Goal: Book appointment/travel/reservation

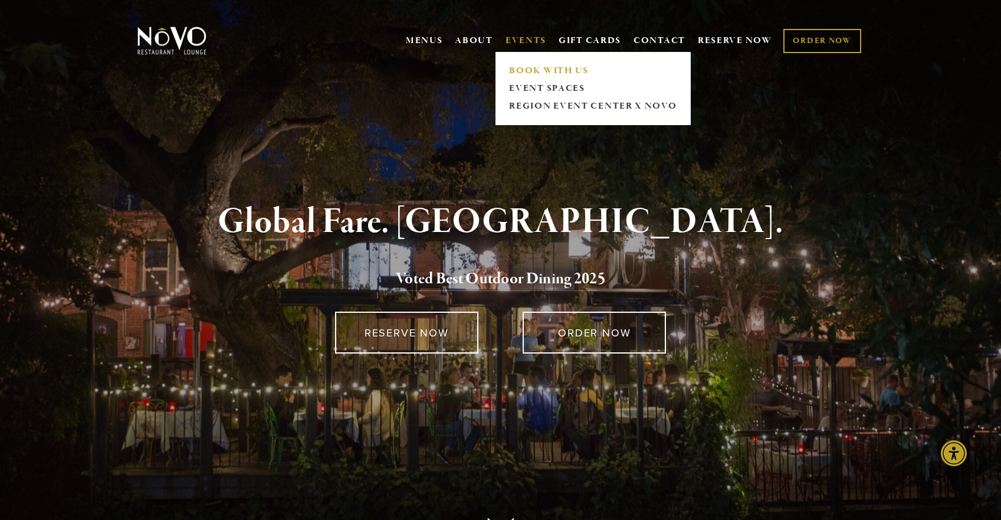
click at [535, 71] on link "BOOK WITH US" at bounding box center [593, 71] width 175 height 18
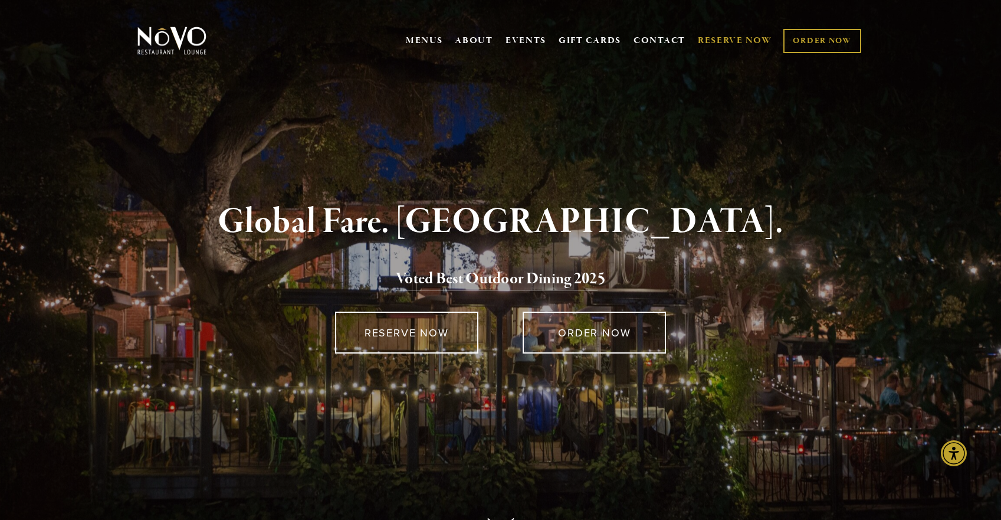
click at [730, 37] on link "RESERVE NOW" at bounding box center [735, 40] width 74 height 22
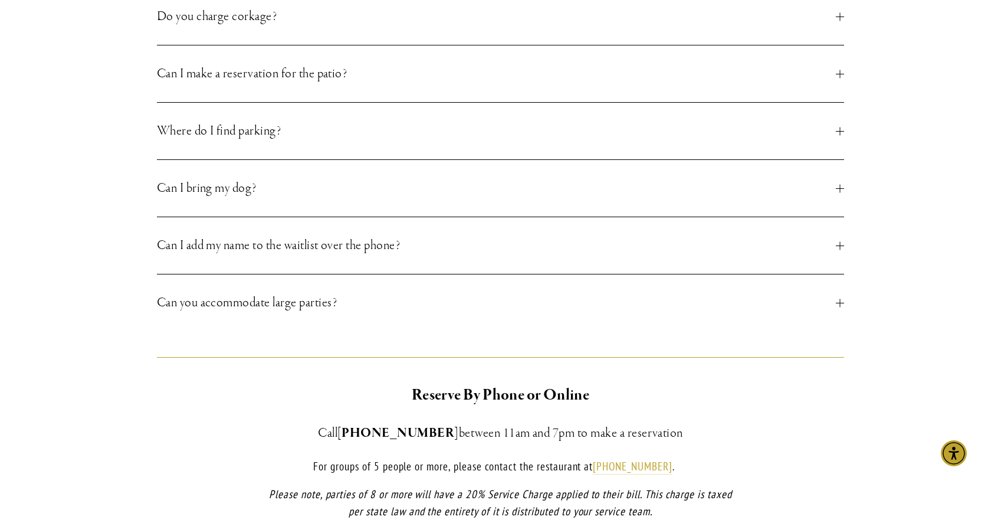
scroll to position [543, 0]
